Goal: Information Seeking & Learning: Find specific fact

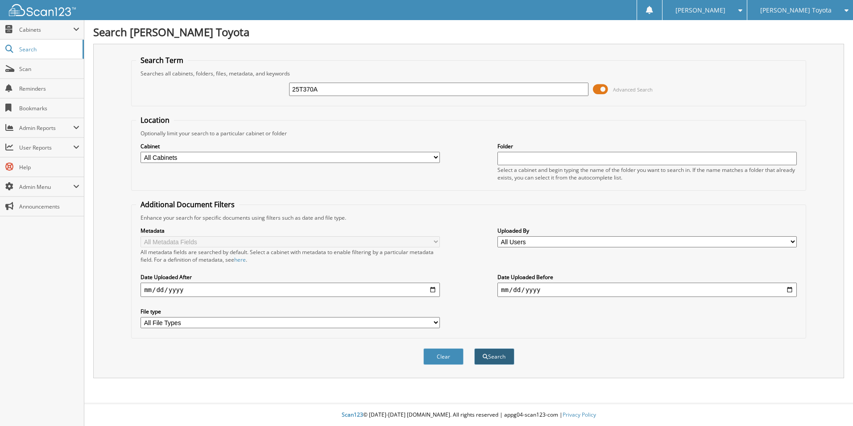
type input "25T370A"
click at [503, 360] on button "Search" at bounding box center [494, 356] width 40 height 17
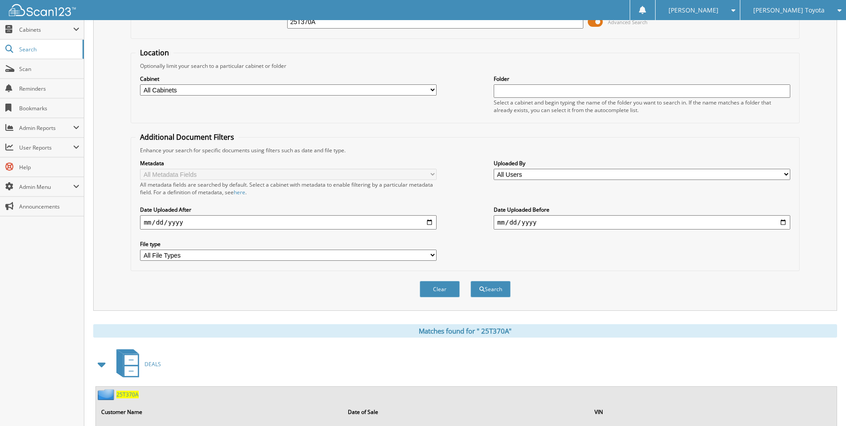
scroll to position [158, 0]
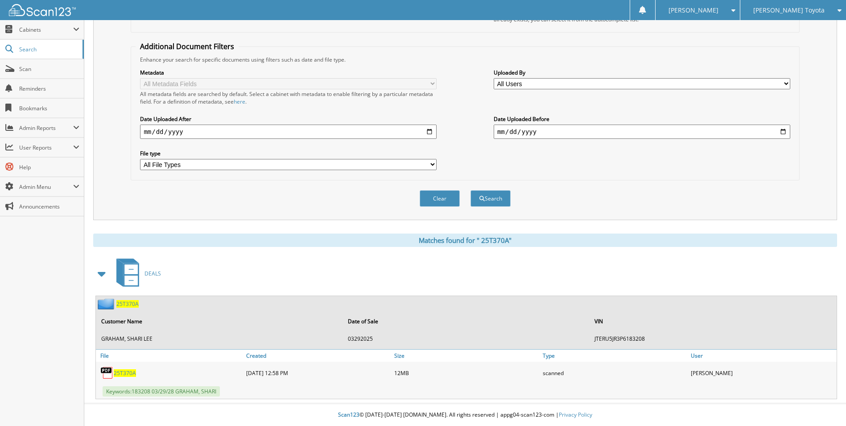
click at [125, 302] on span "2 5 T 3 7 0 A" at bounding box center [127, 304] width 22 height 8
